Goal: Task Accomplishment & Management: Use online tool/utility

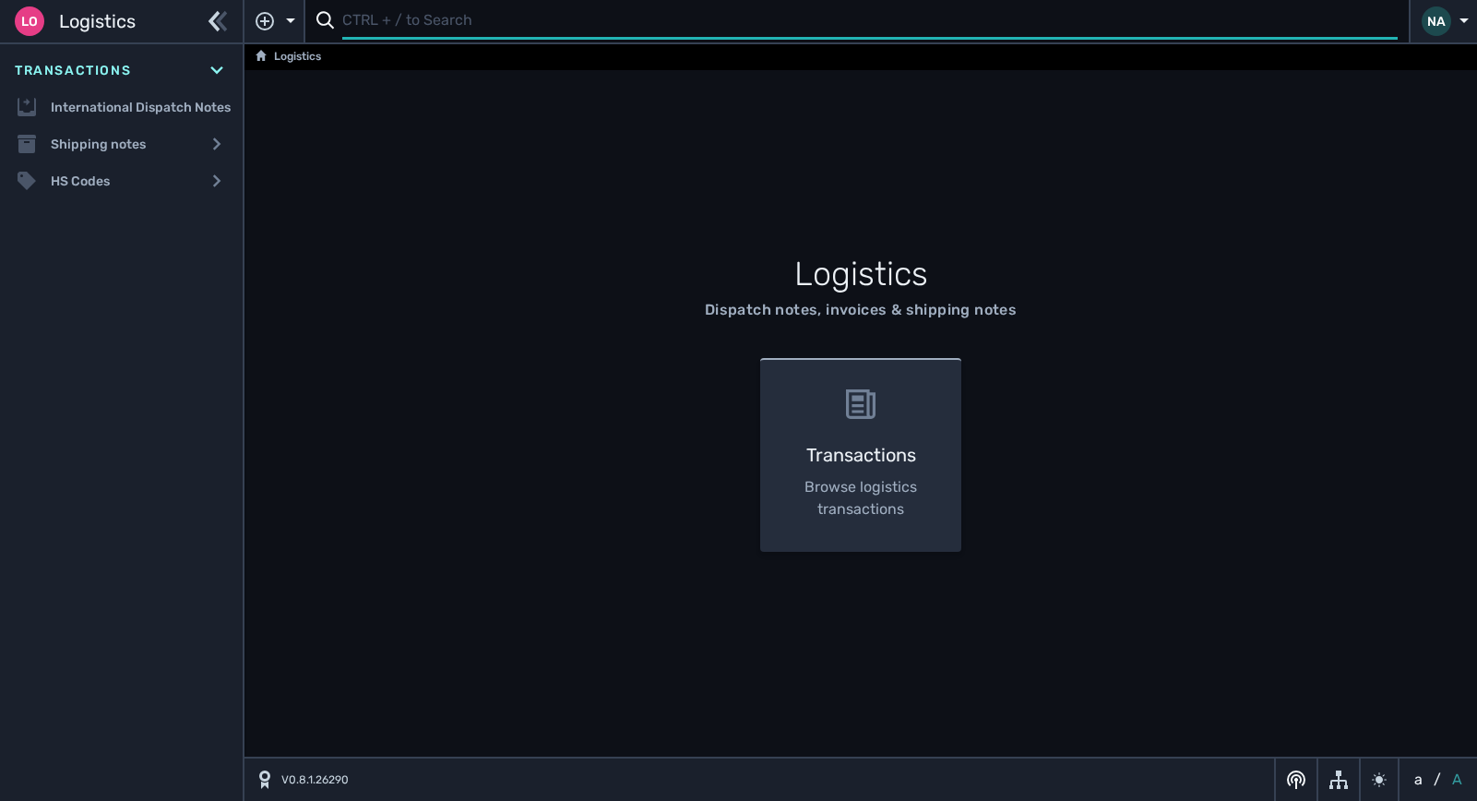
click at [405, 30] on input "text" at bounding box center [869, 22] width 1055 height 36
type input "1107428"
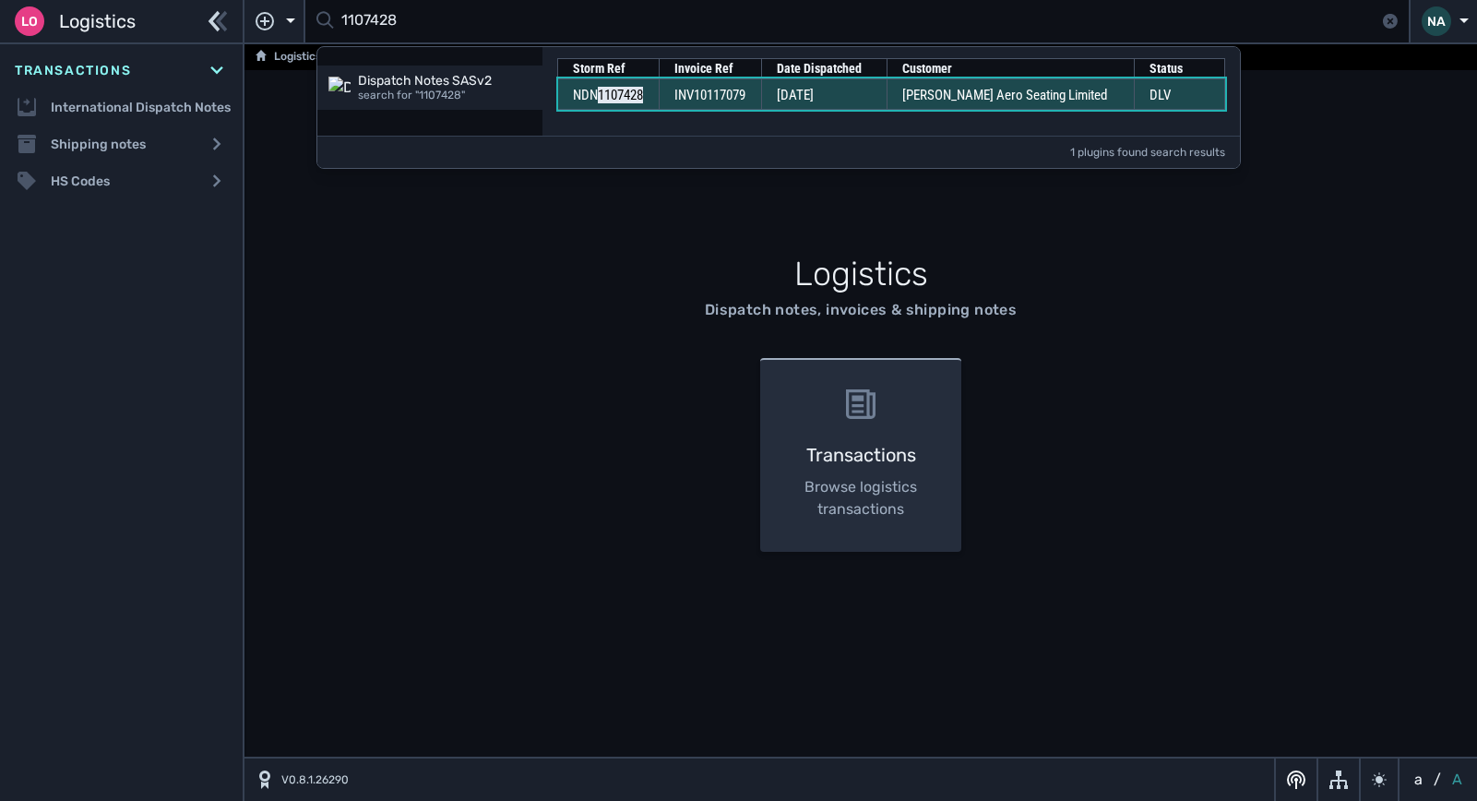
click at [814, 100] on span "[DATE]" at bounding box center [795, 95] width 37 height 17
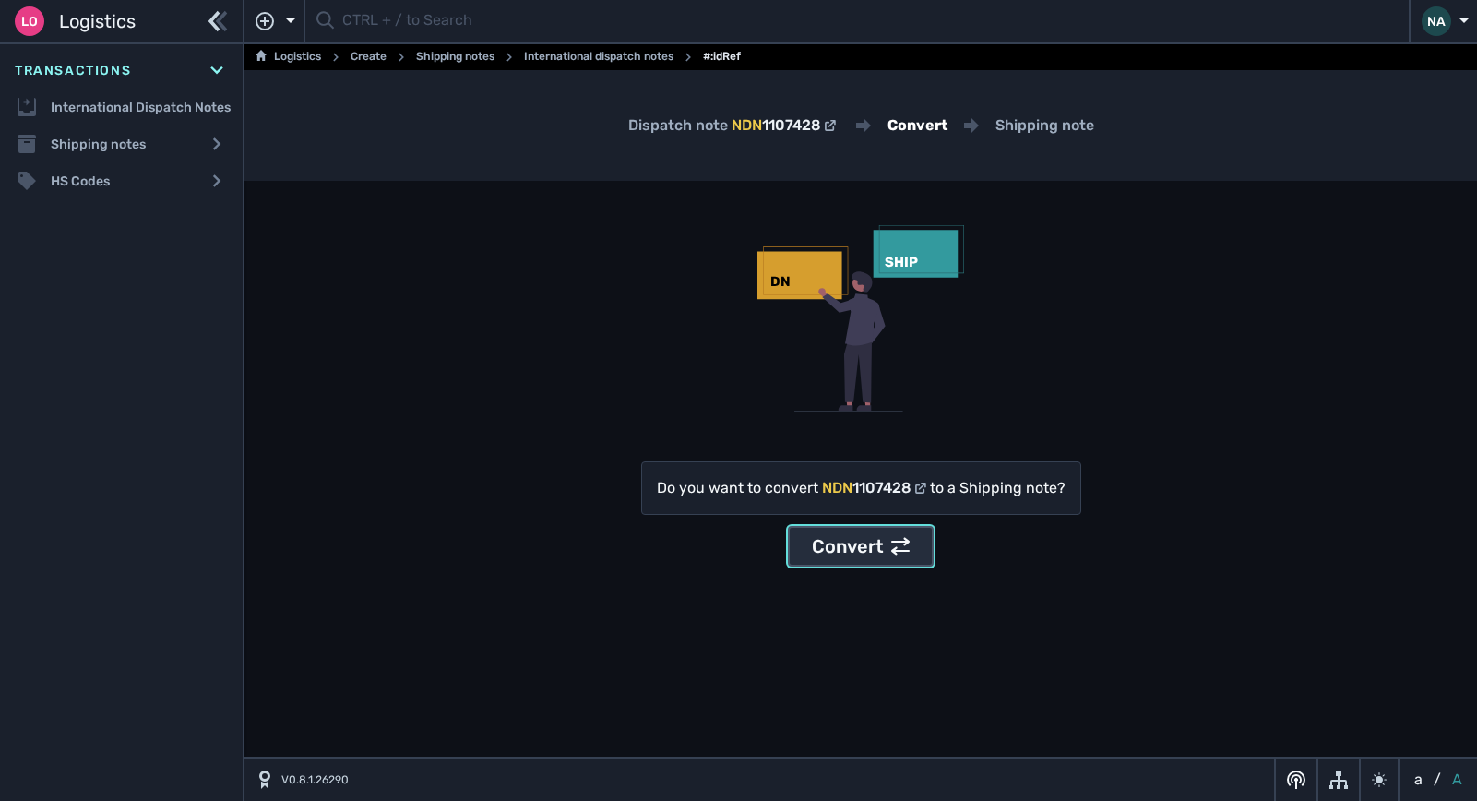
click at [868, 548] on div "Convert" at bounding box center [861, 546] width 98 height 28
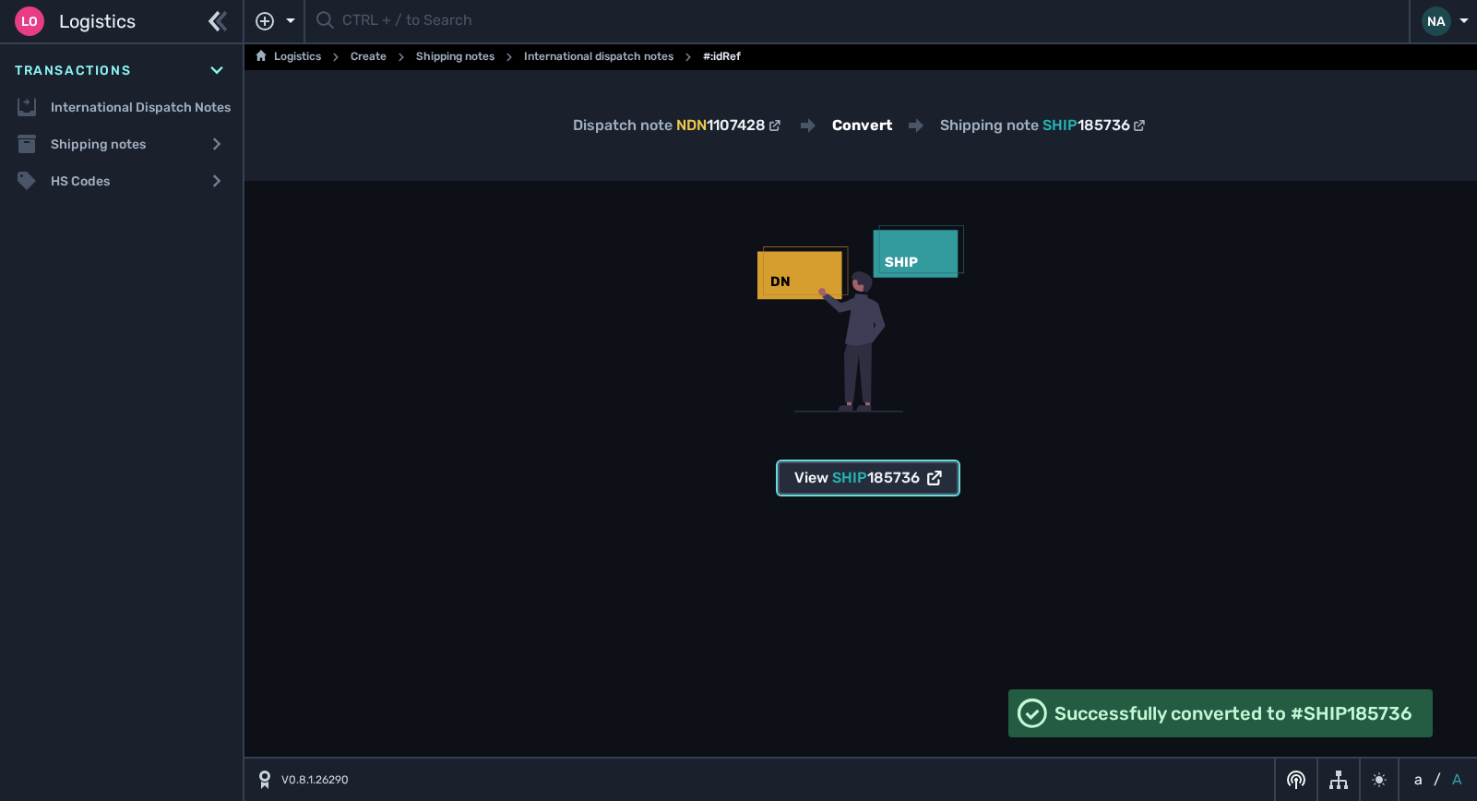
click at [925, 481] on div "View SHIP 185736" at bounding box center [868, 478] width 148 height 22
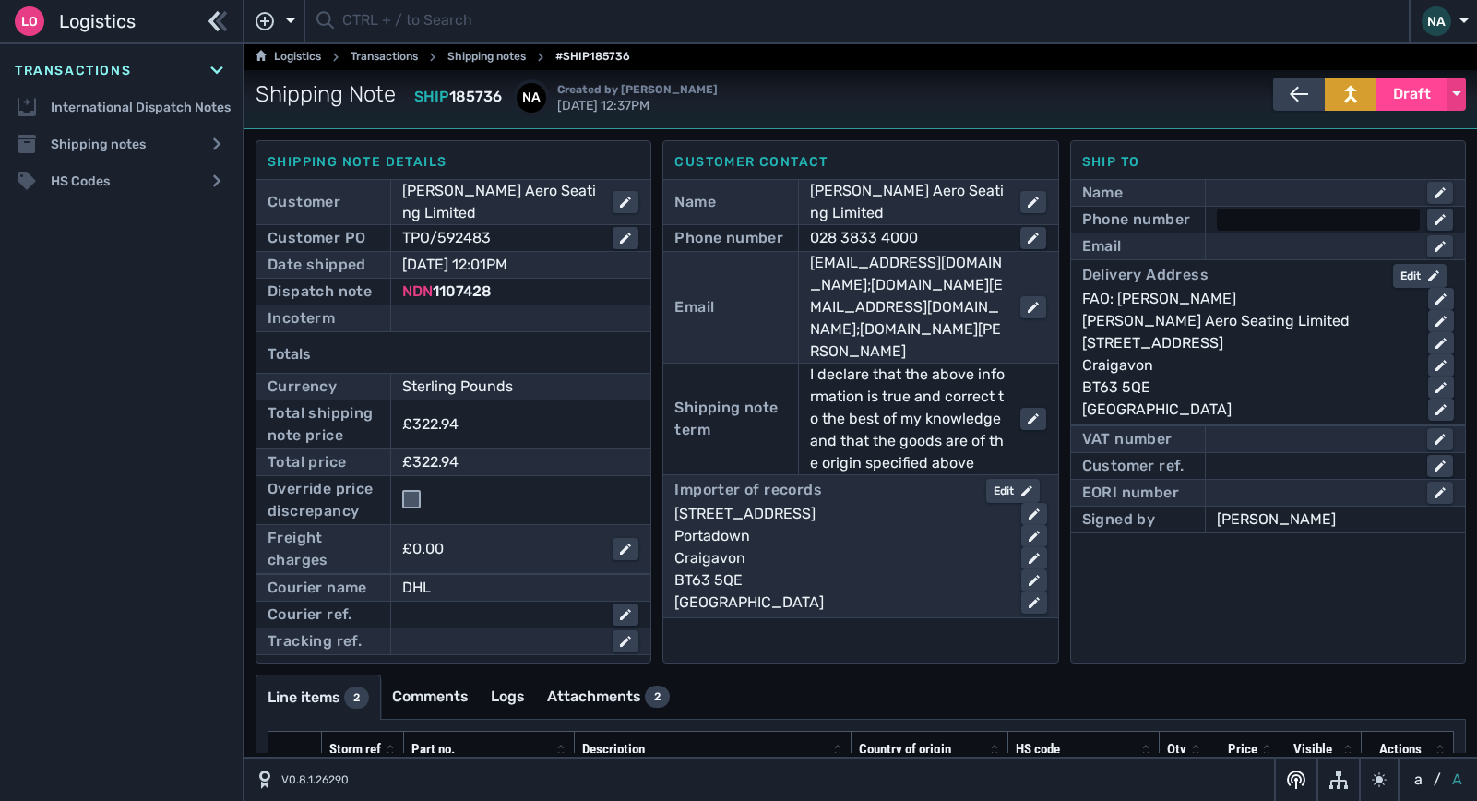
click at [1257, 218] on div at bounding box center [1318, 219] width 203 height 22
type input "07710093149"
click at [1263, 246] on div at bounding box center [1318, 246] width 203 height 22
click at [1257, 245] on input "text" at bounding box center [1335, 246] width 232 height 22
paste input "Dermot.hoy@thompsonaero.com"
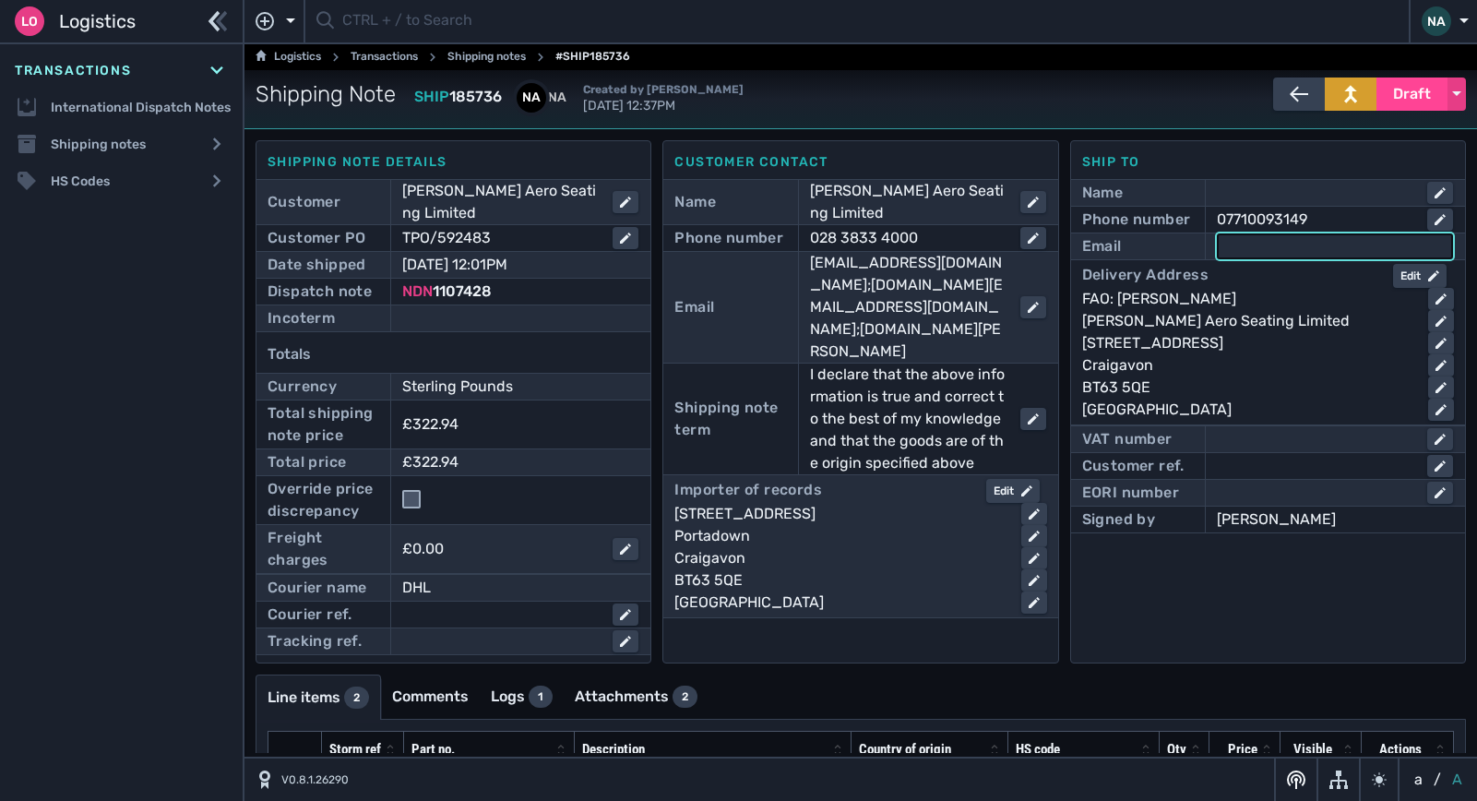
type input "Dermot.hoy@thompsonaero.com"
click at [1205, 602] on div "Ship to Name Phone number 07710093149 Email Dermot.hoy@thompsonaero.com Deliver…" at bounding box center [1268, 401] width 396 height 523
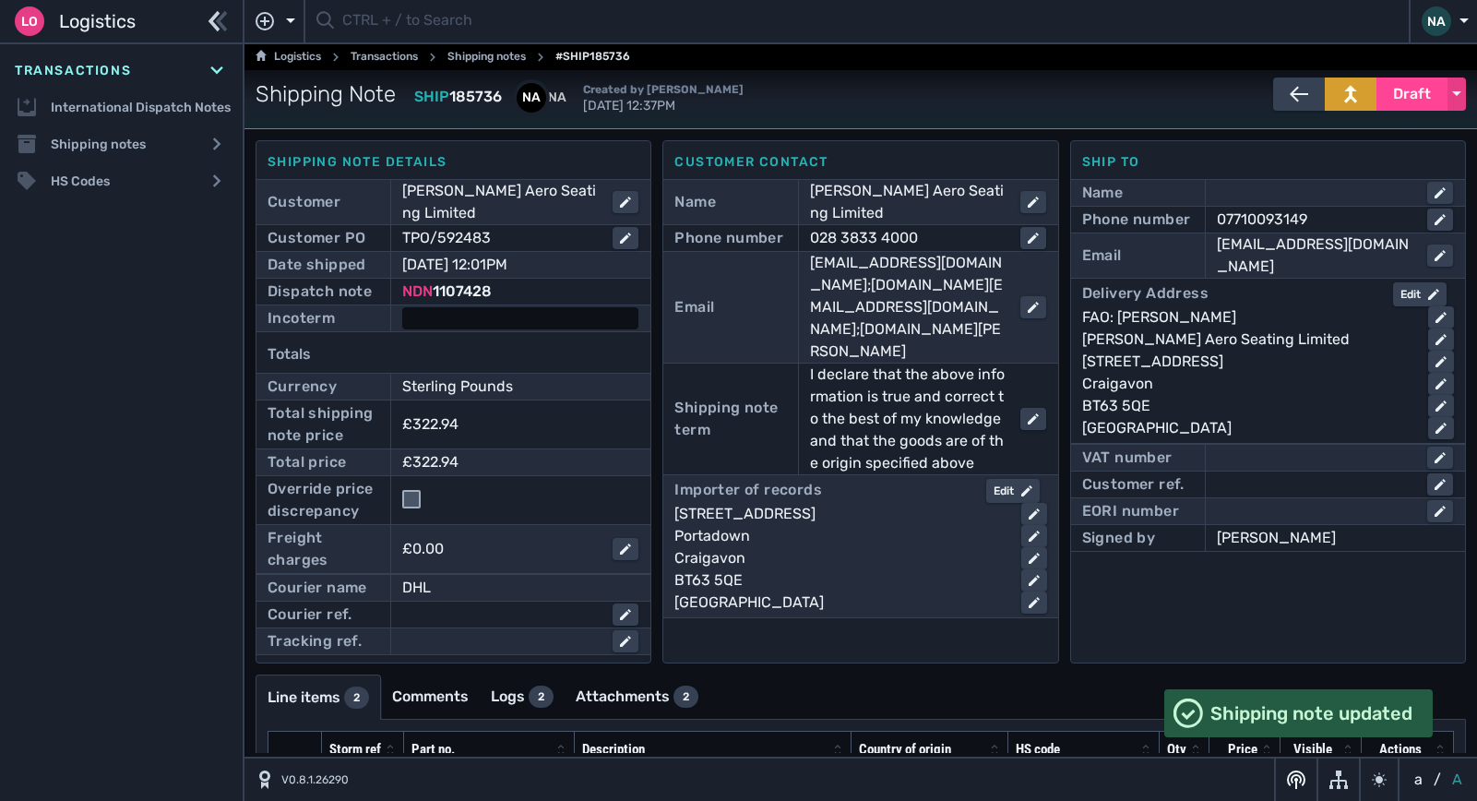
click at [513, 318] on div at bounding box center [520, 318] width 236 height 22
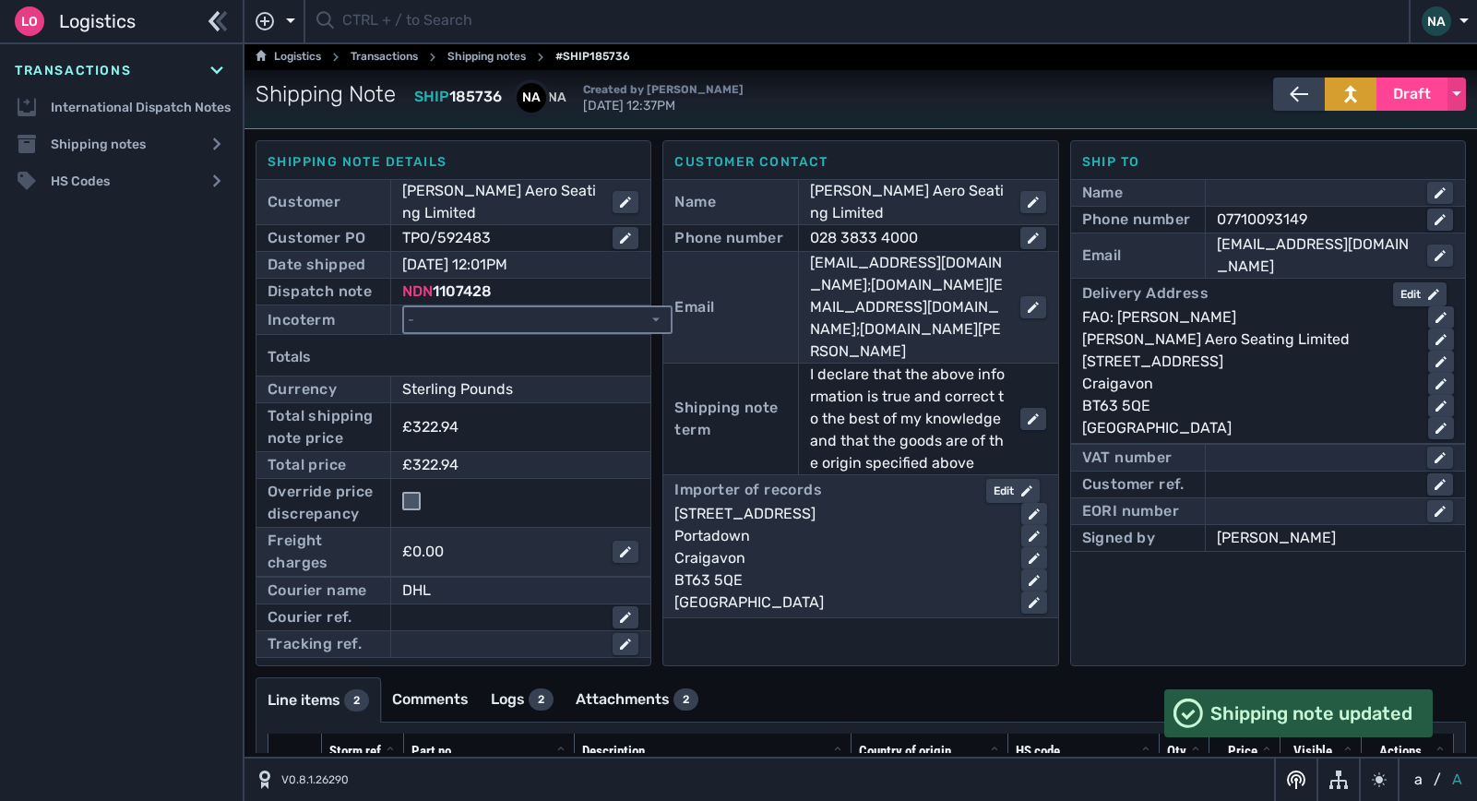
click at [513, 318] on select "- Ex Works - EXW Free Carrier - FCA Carriage Paid To - CPT Carriage Insurance P…" at bounding box center [537, 319] width 267 height 25
select select "[object Object]"
click at [404, 307] on select "- Ex Works - EXW Free Carrier - FCA Carriage Paid To - CPT Carriage Insurance P…" at bounding box center [537, 319] width 267 height 25
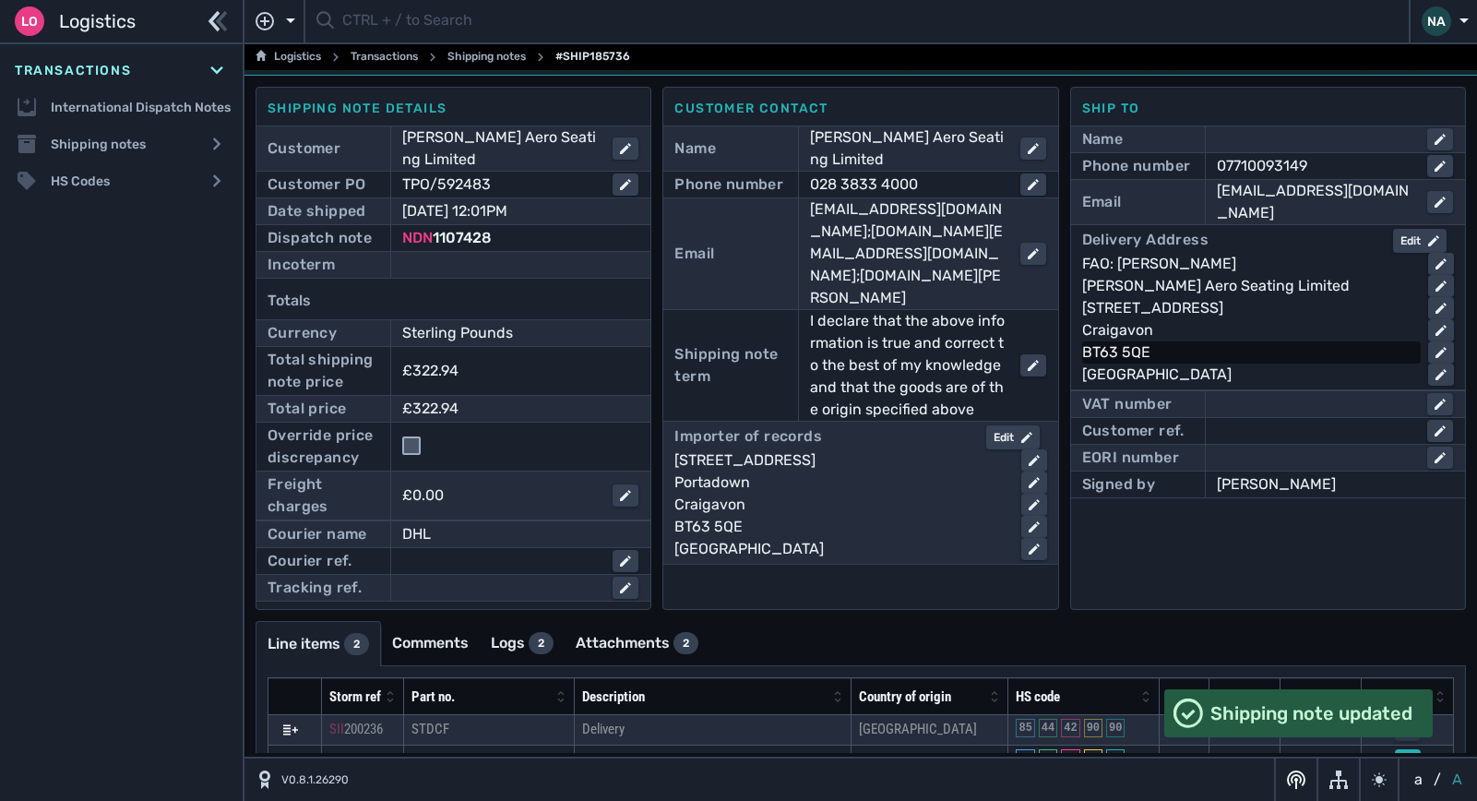
scroll to position [101, 0]
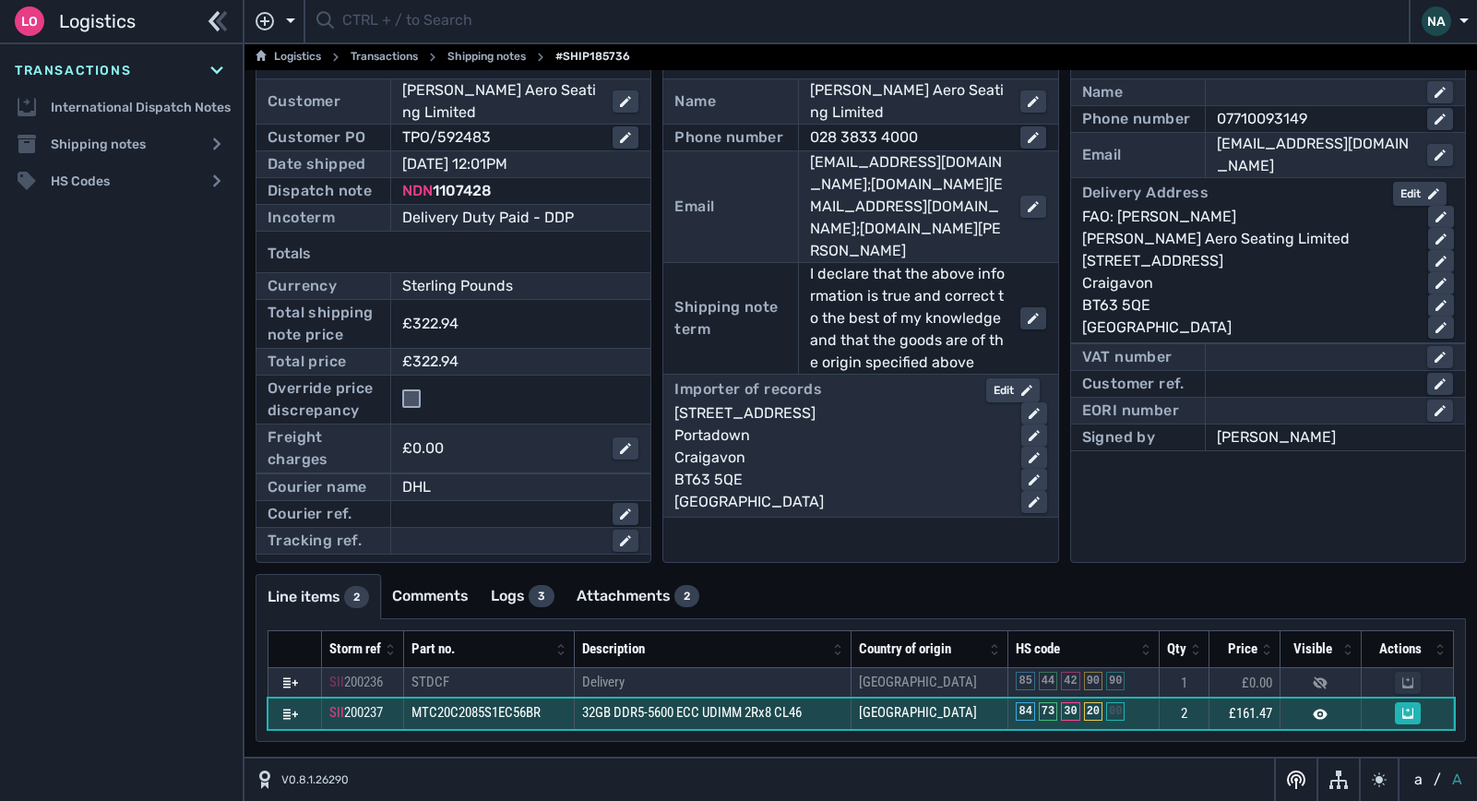
click at [708, 717] on span "32GB DDR5-5600 ECC UDIMM 2Rx8 CL46" at bounding box center [692, 712] width 220 height 17
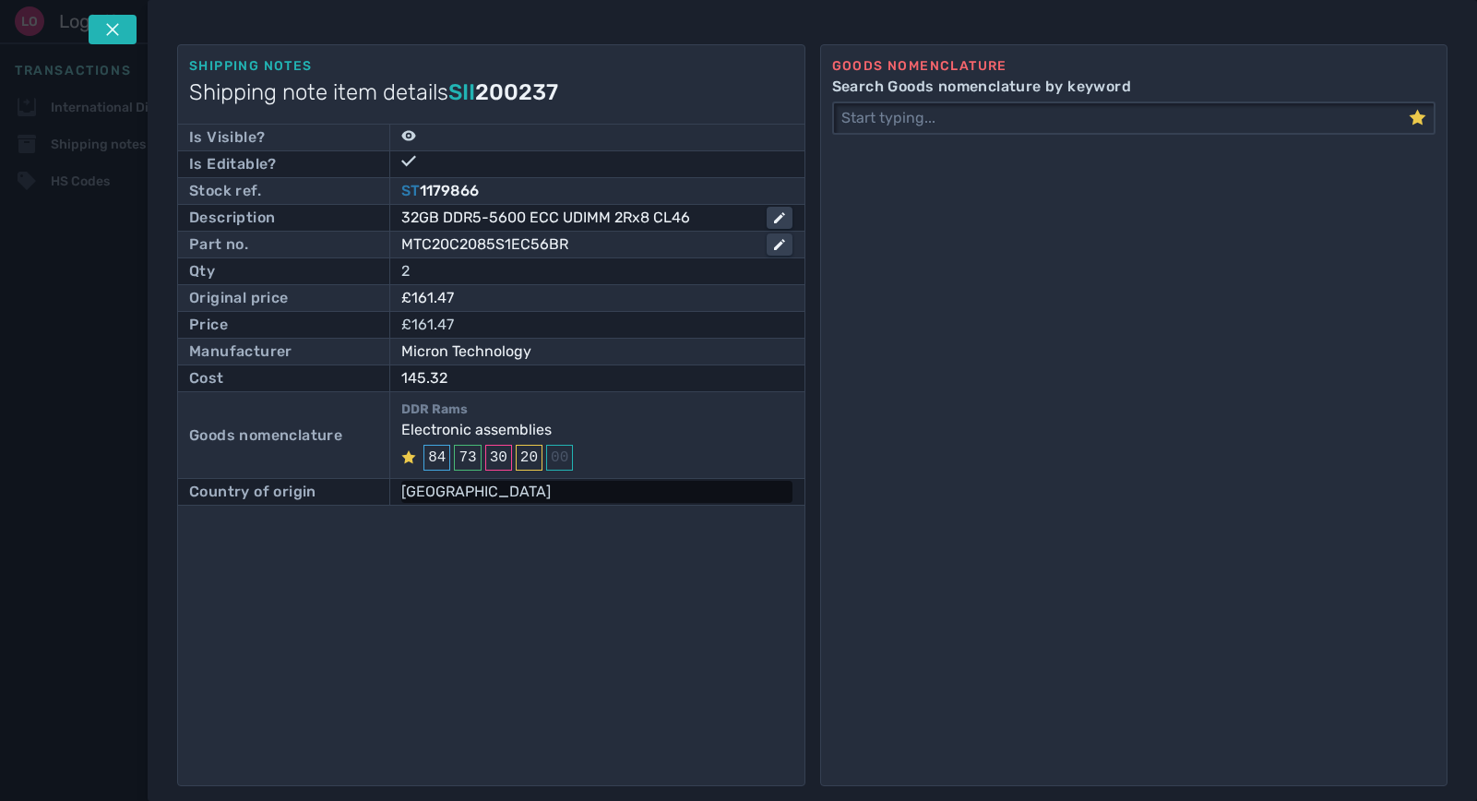
click at [485, 495] on div "China" at bounding box center [596, 492] width 390 height 22
click at [747, 492] on input "China" at bounding box center [590, 494] width 331 height 25
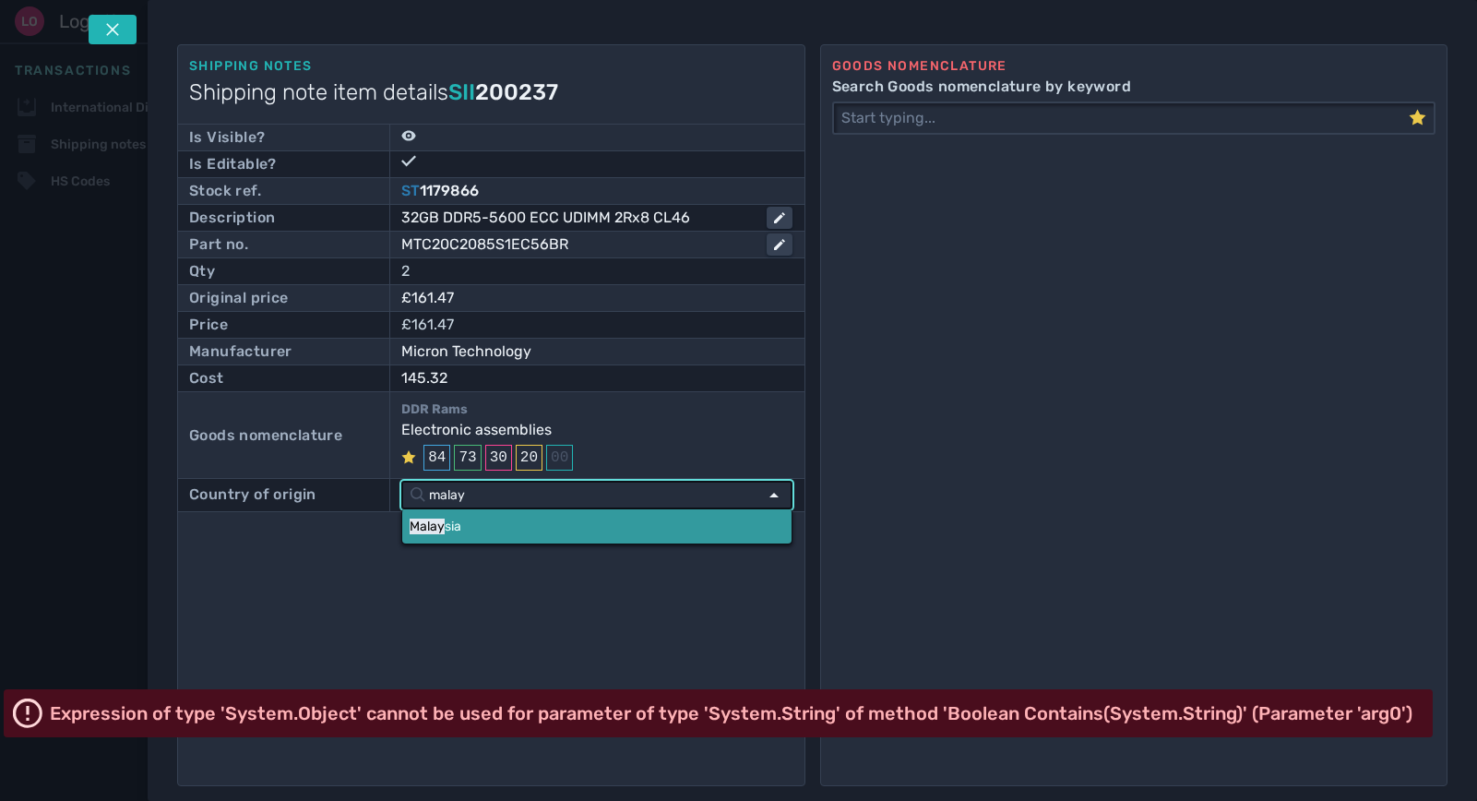
click at [524, 529] on link "Malay sia" at bounding box center [596, 526] width 388 height 34
type input "Malaysia"
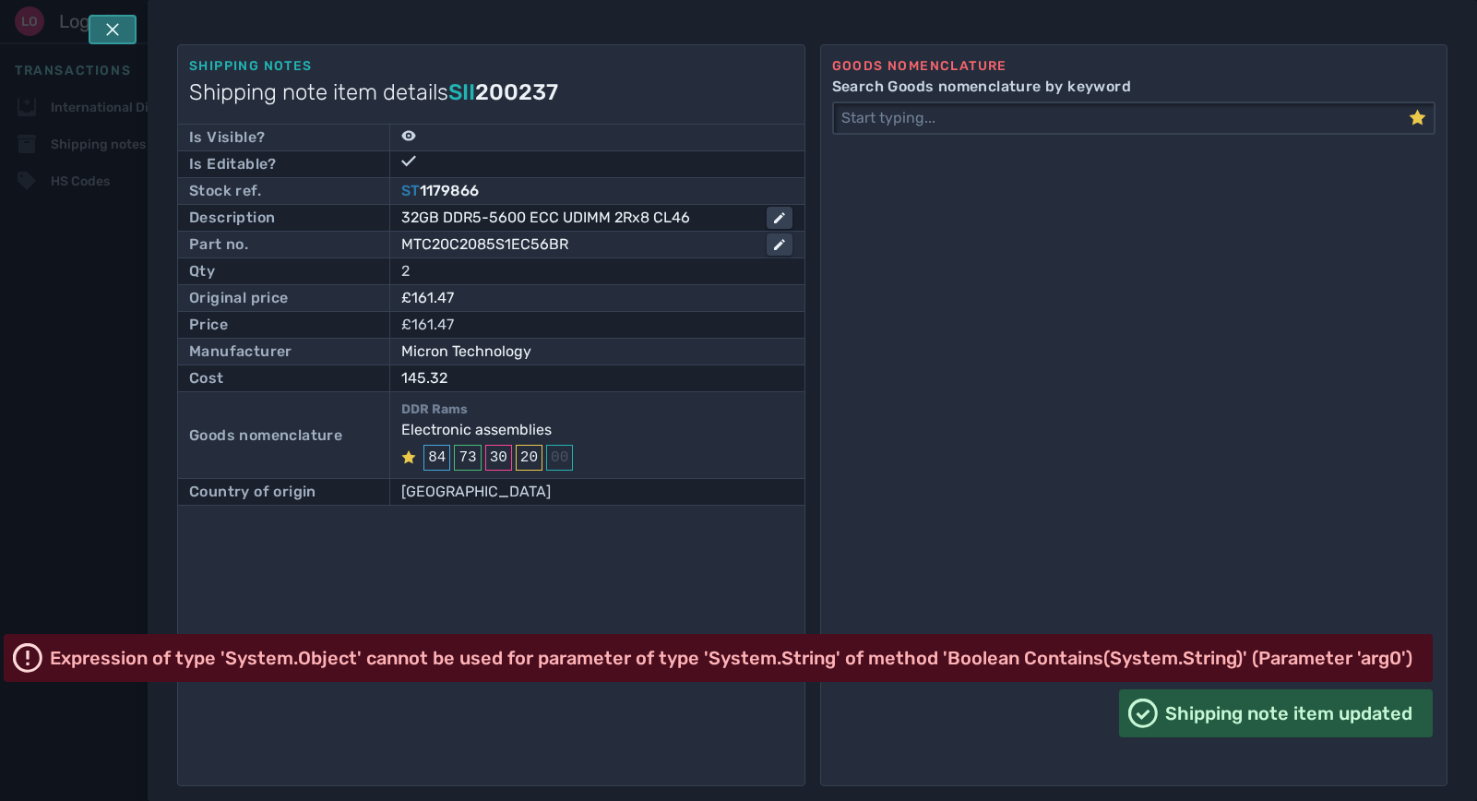
click at [111, 22] on icon at bounding box center [112, 29] width 15 height 15
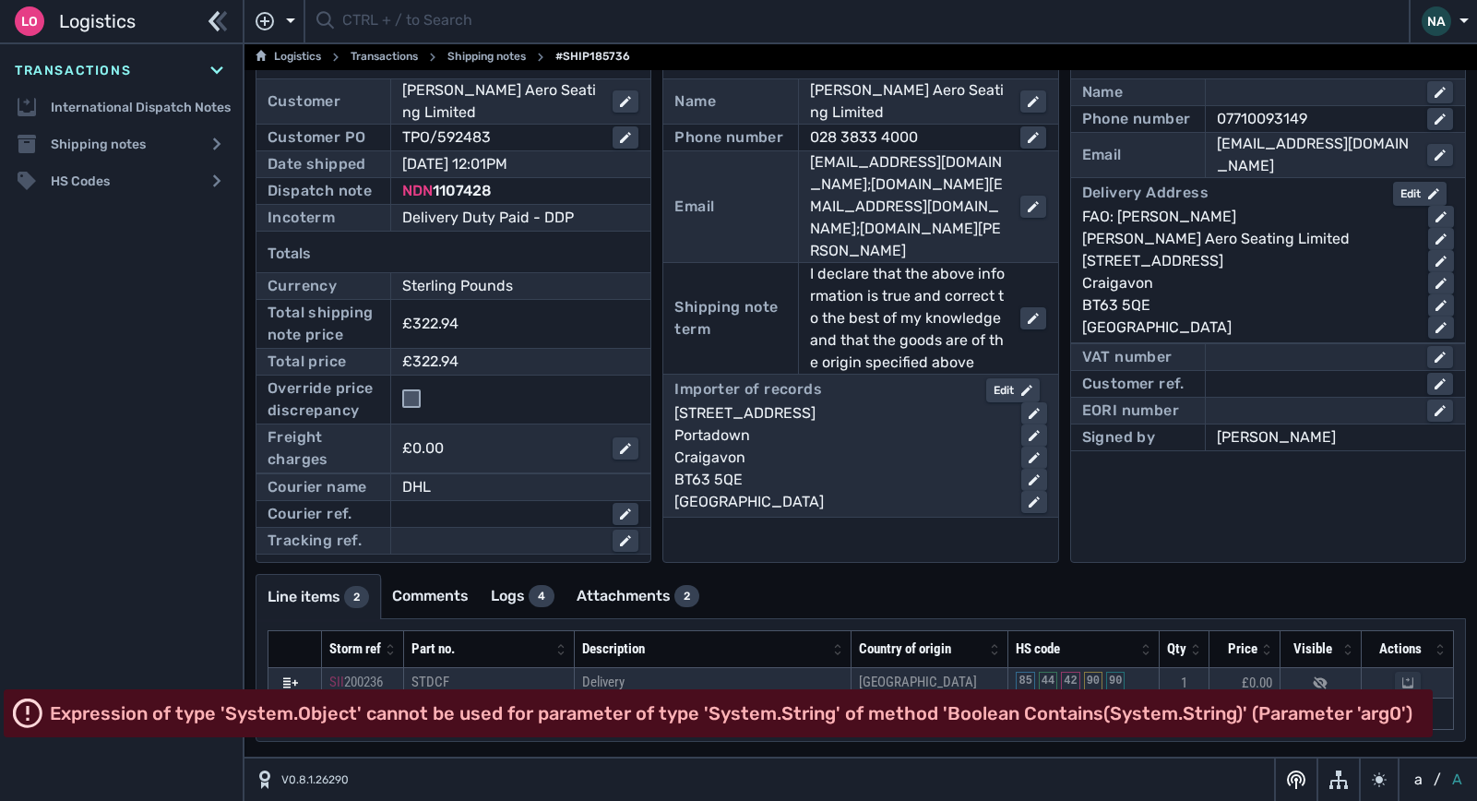
click at [1203, 538] on div "Ship to Name Phone number 07710093149 Email Dermot.hoy@thompsonaero.com Deliver…" at bounding box center [1268, 301] width 396 height 523
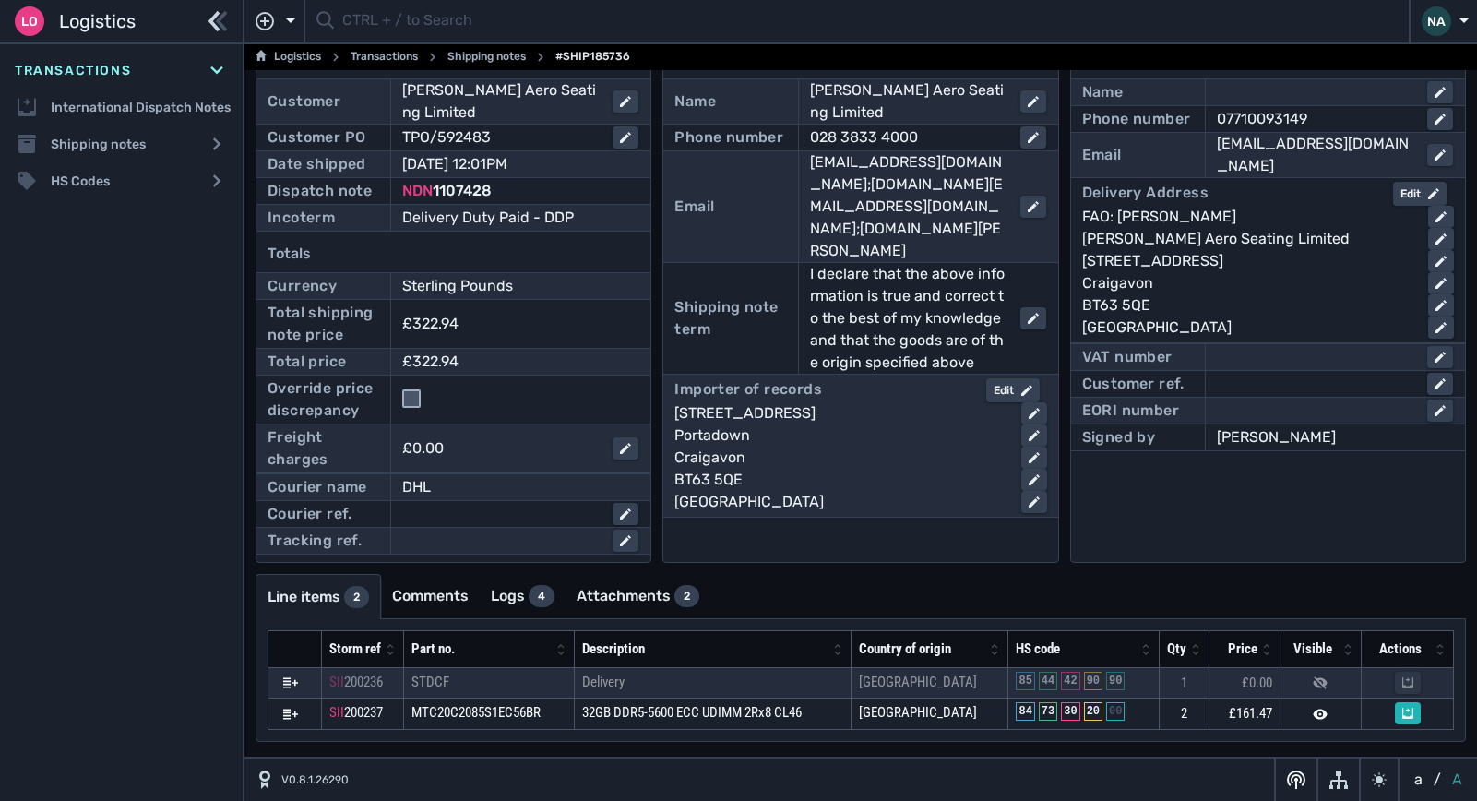
scroll to position [0, 0]
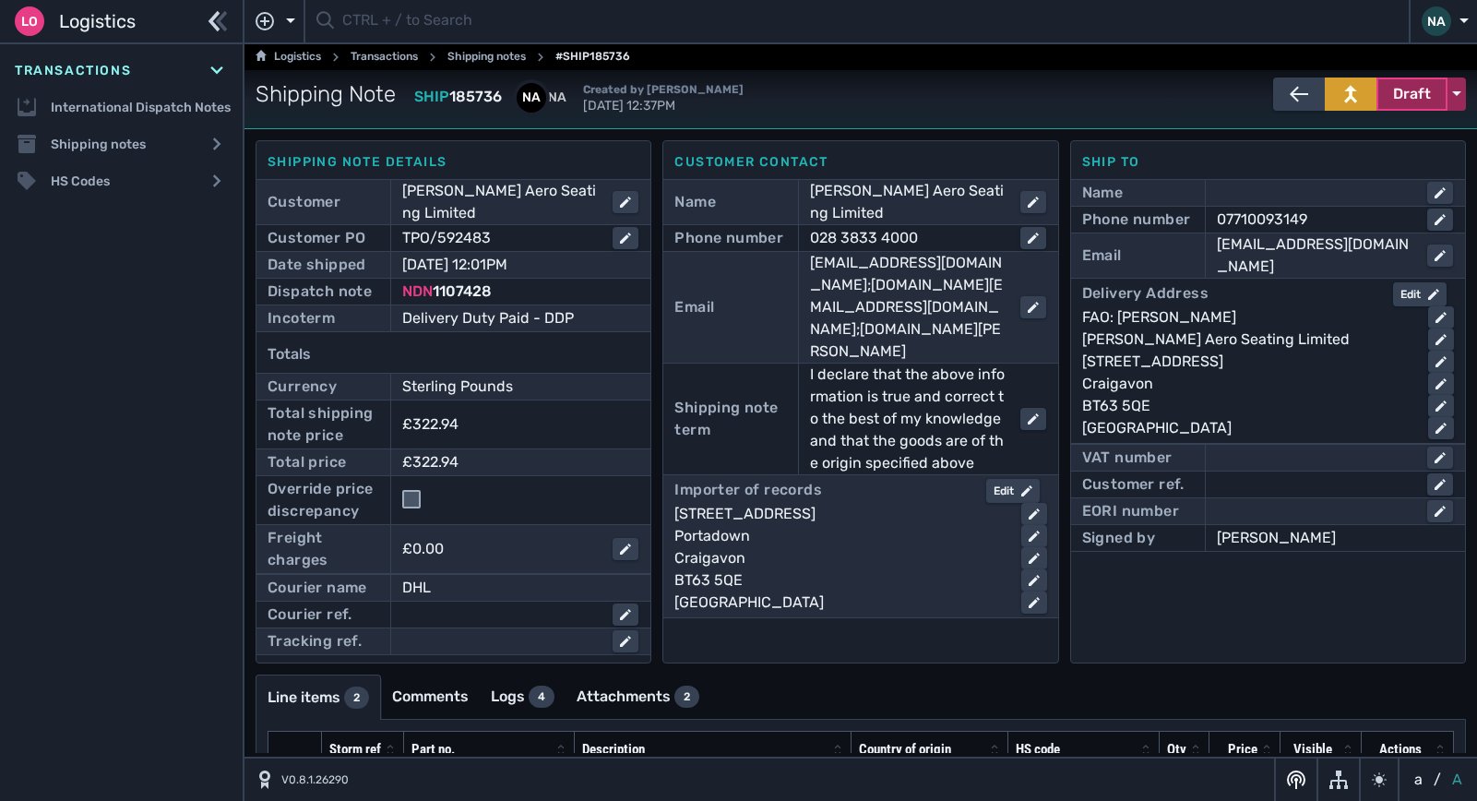
click at [1393, 91] on span "Draft" at bounding box center [1412, 94] width 38 height 22
click at [1345, 142] on div "Dispatched" at bounding box center [1377, 132] width 175 height 37
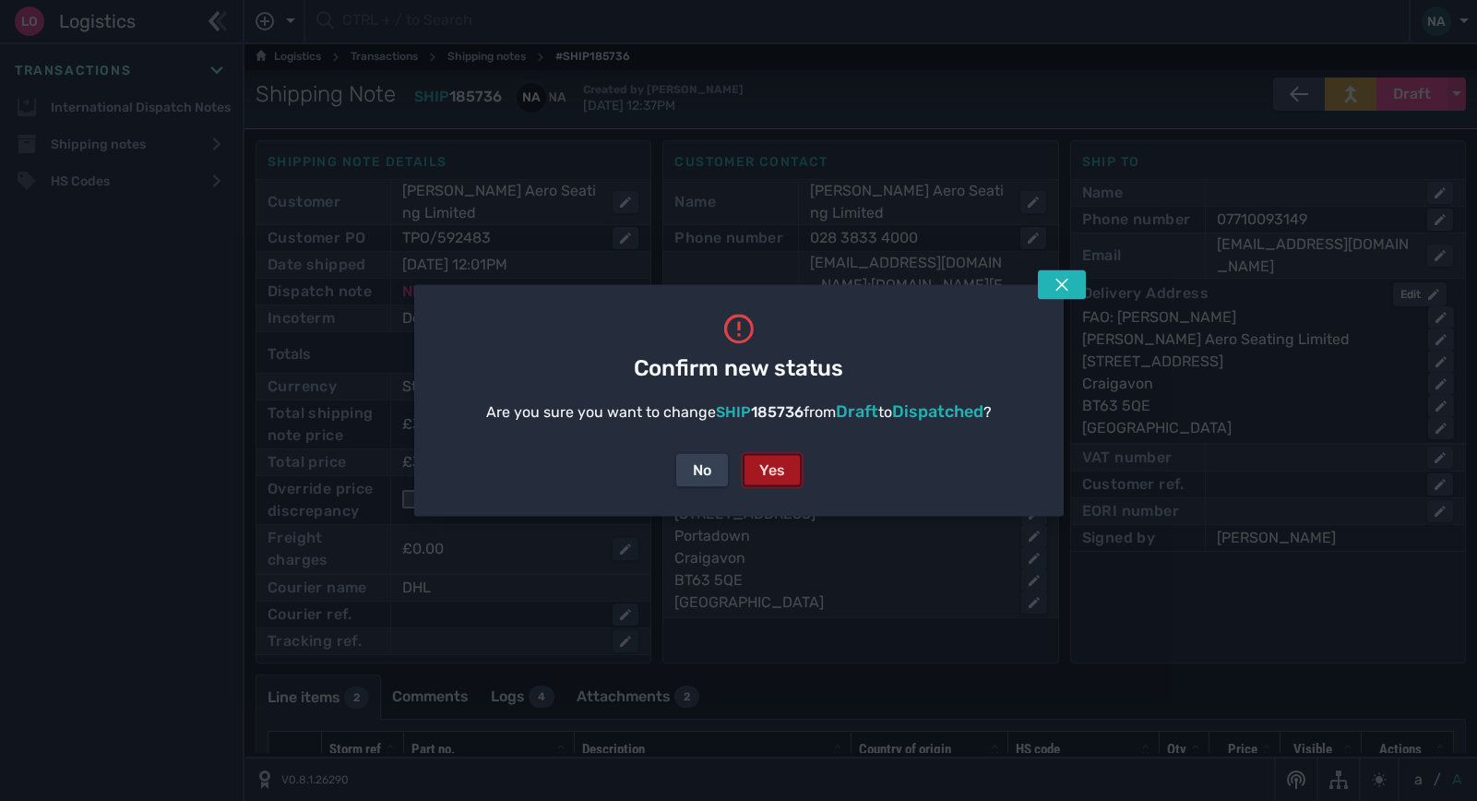
click at [765, 479] on div "Yes" at bounding box center [772, 470] width 26 height 22
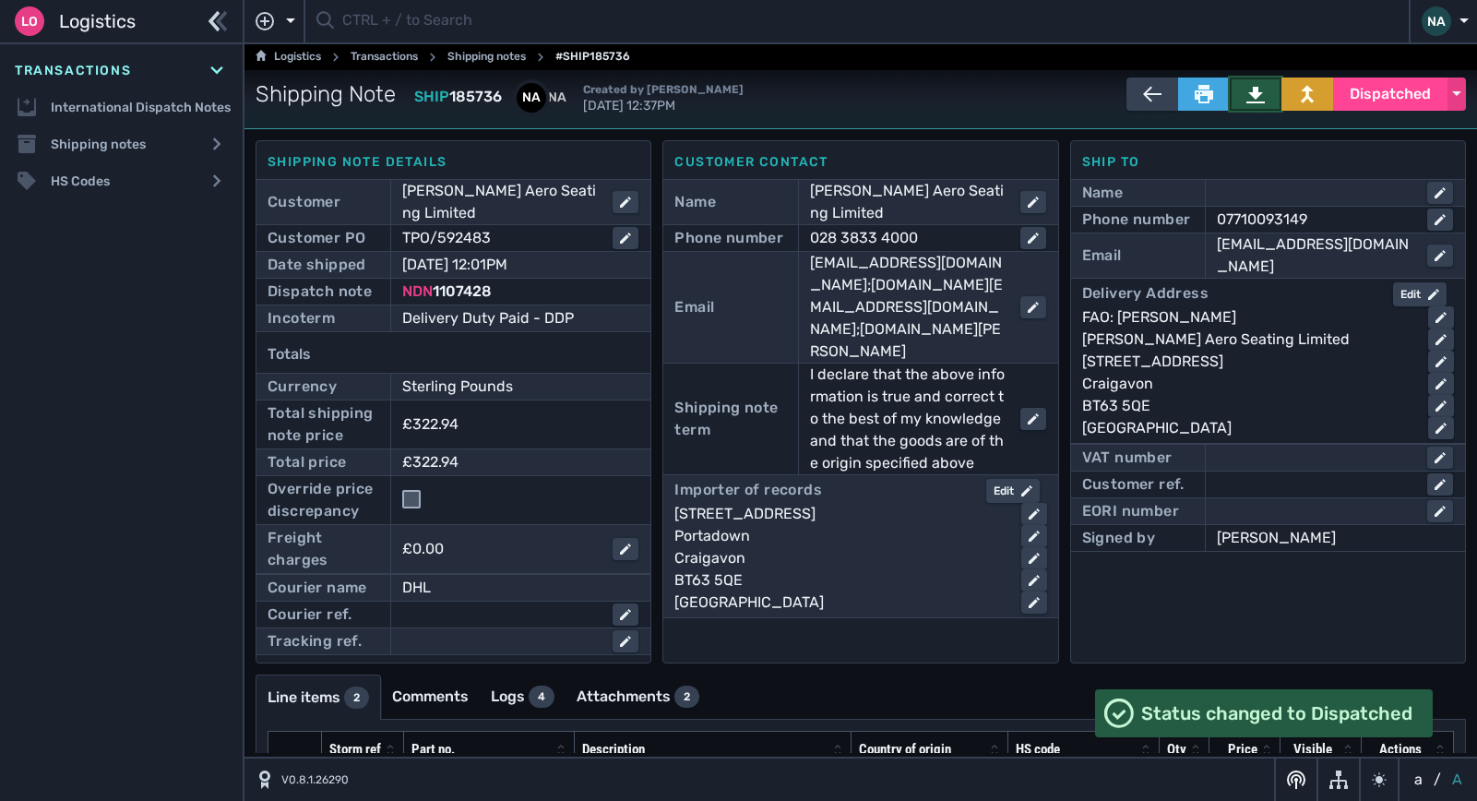
click at [1249, 95] on icon at bounding box center [1255, 95] width 18 height 17
